Goal: Task Accomplishment & Management: Complete application form

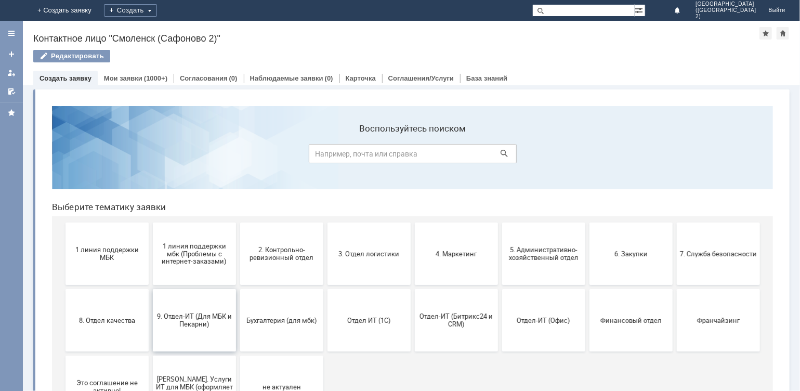
click at [208, 313] on span "9. Отдел-ИТ (Для МБК и Пекарни)" at bounding box center [193, 320] width 77 height 16
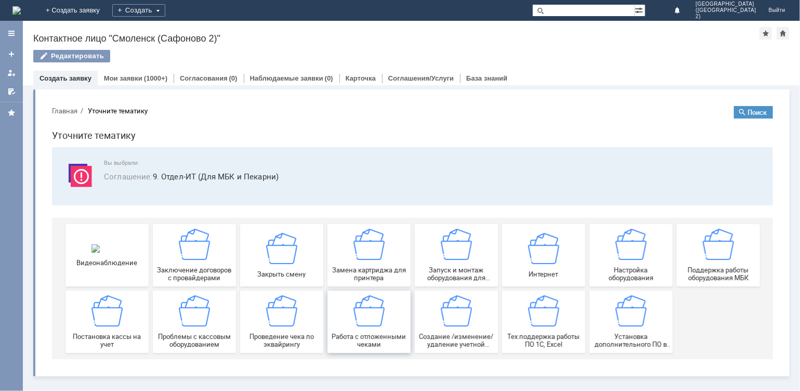
click at [357, 321] on img at bounding box center [368, 310] width 31 height 31
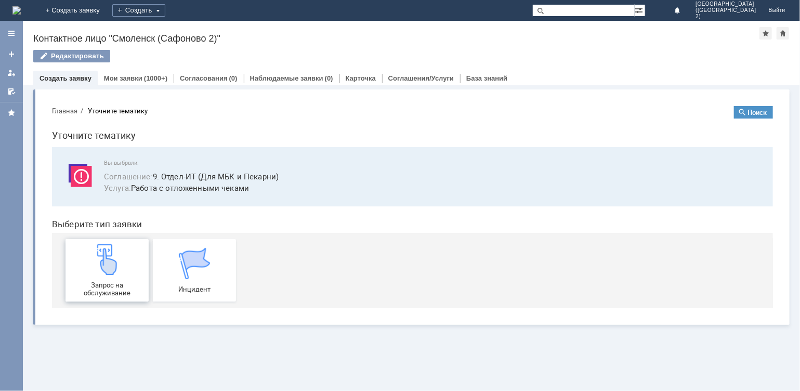
click at [95, 283] on span "Запрос на обслуживание" at bounding box center [106, 289] width 77 height 16
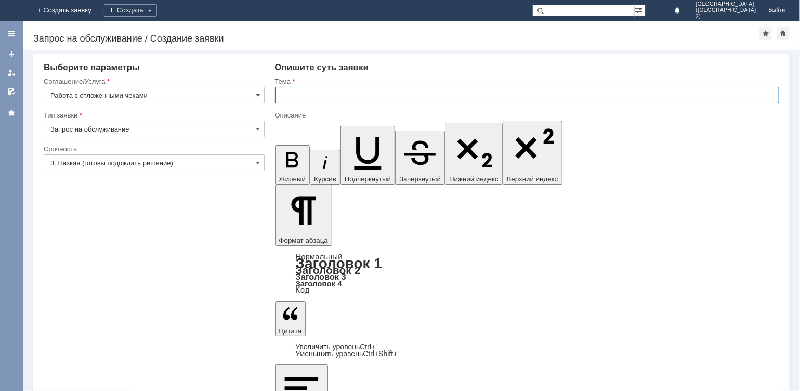
click at [294, 99] on input "text" at bounding box center [527, 95] width 505 height 17
type input "отмена чека"
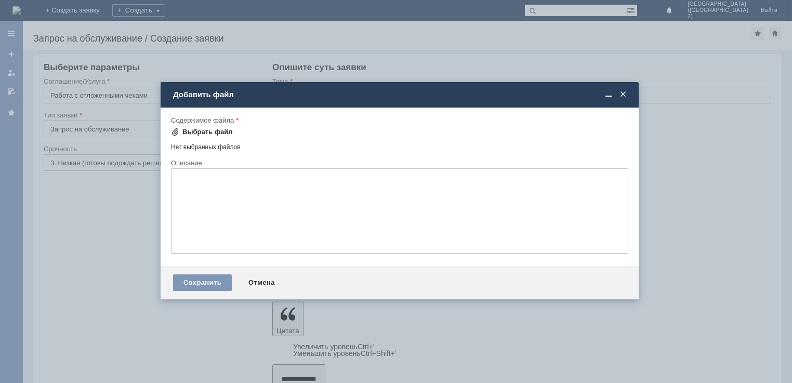
click at [205, 130] on div "Выбрать файл" at bounding box center [207, 132] width 50 height 8
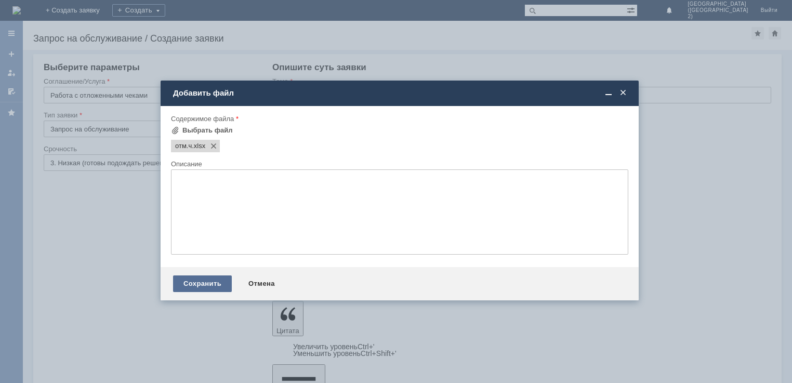
click at [212, 290] on div "Сохранить" at bounding box center [202, 284] width 59 height 17
